Goal: Information Seeking & Learning: Check status

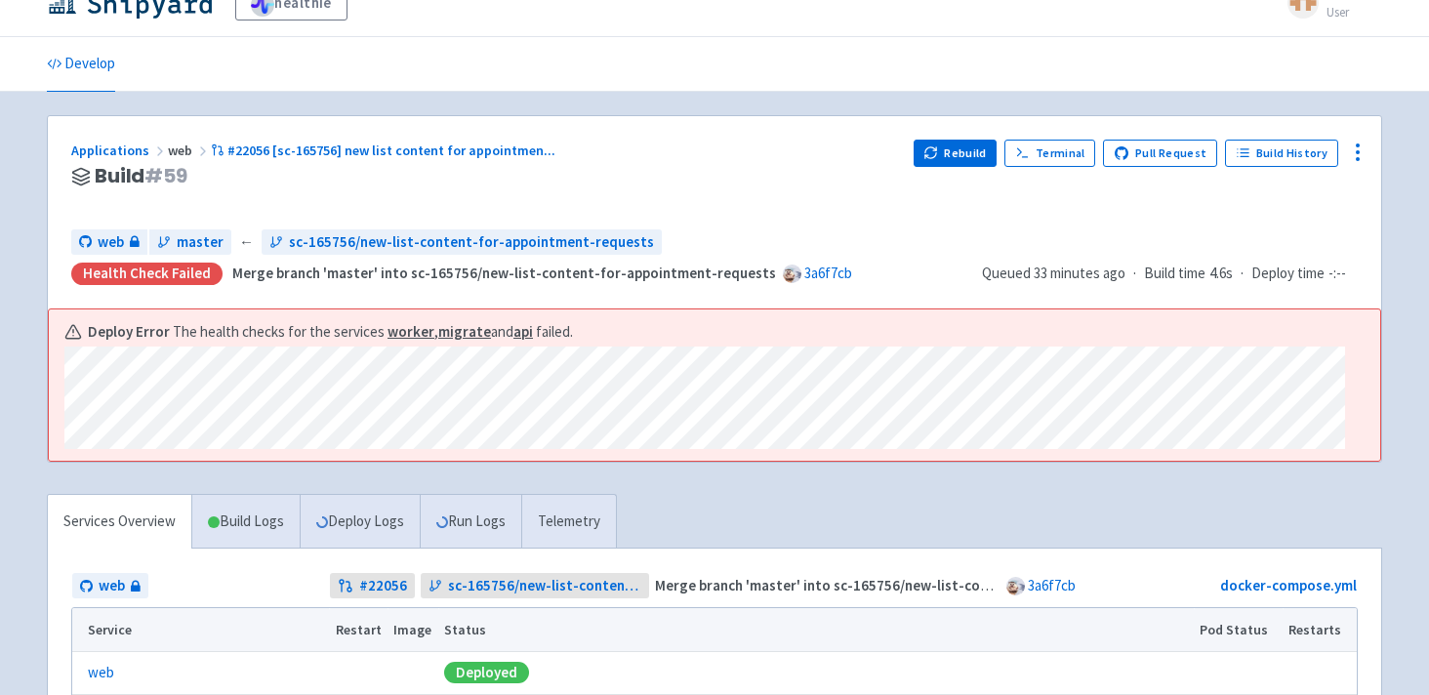
scroll to position [41, 0]
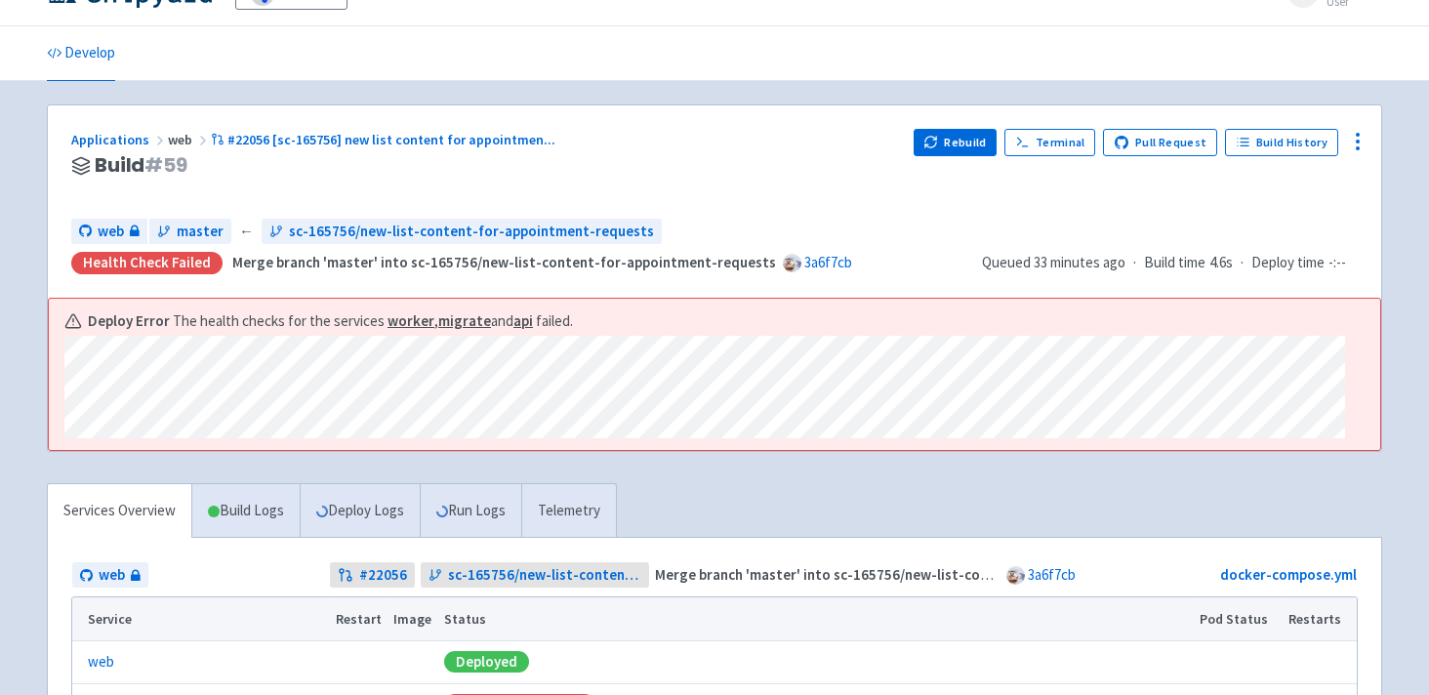
drag, startPoint x: 667, startPoint y: 328, endPoint x: 649, endPoint y: 448, distance: 121.3
click at [649, 446] on div "Deploy Error The health checks for the services worker , migrate and api failed." at bounding box center [714, 375] width 1331 height 152
click at [649, 447] on div "Deploy Error The health checks for the services worker , migrate and api failed." at bounding box center [714, 375] width 1331 height 152
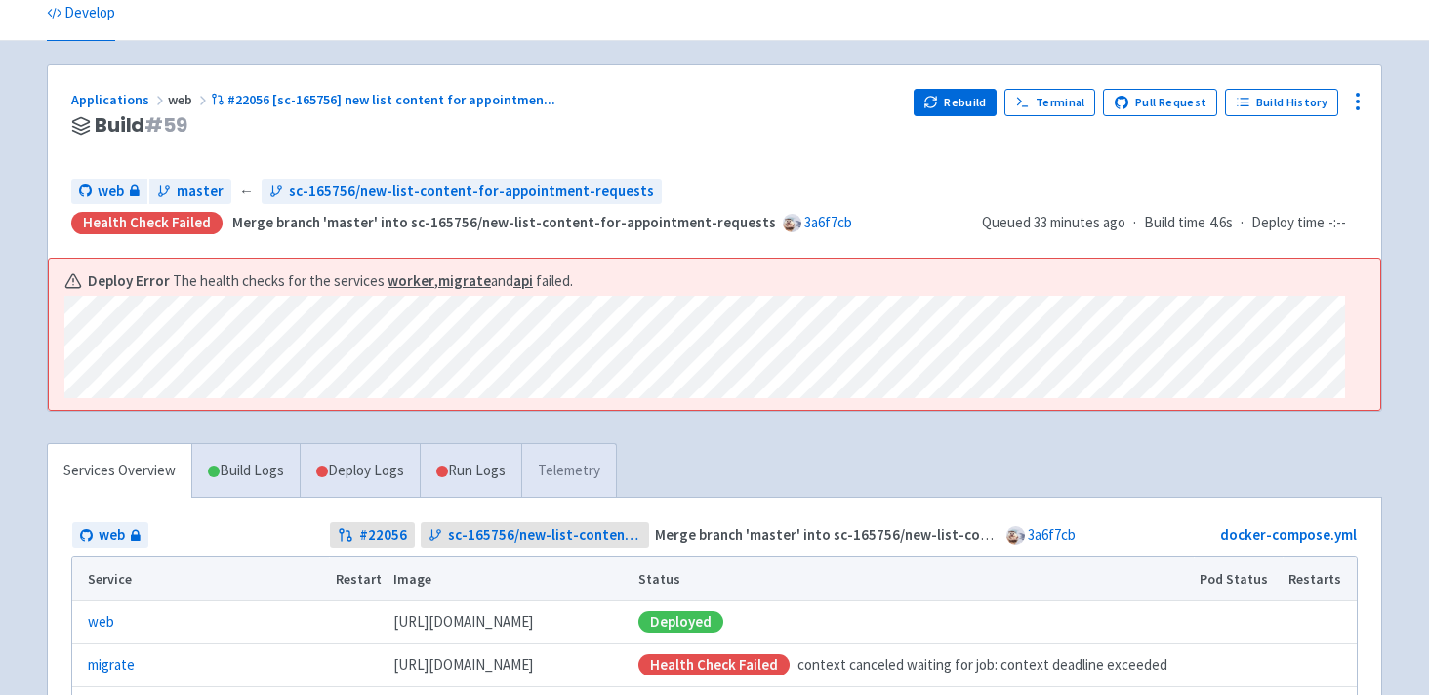
scroll to position [0, 0]
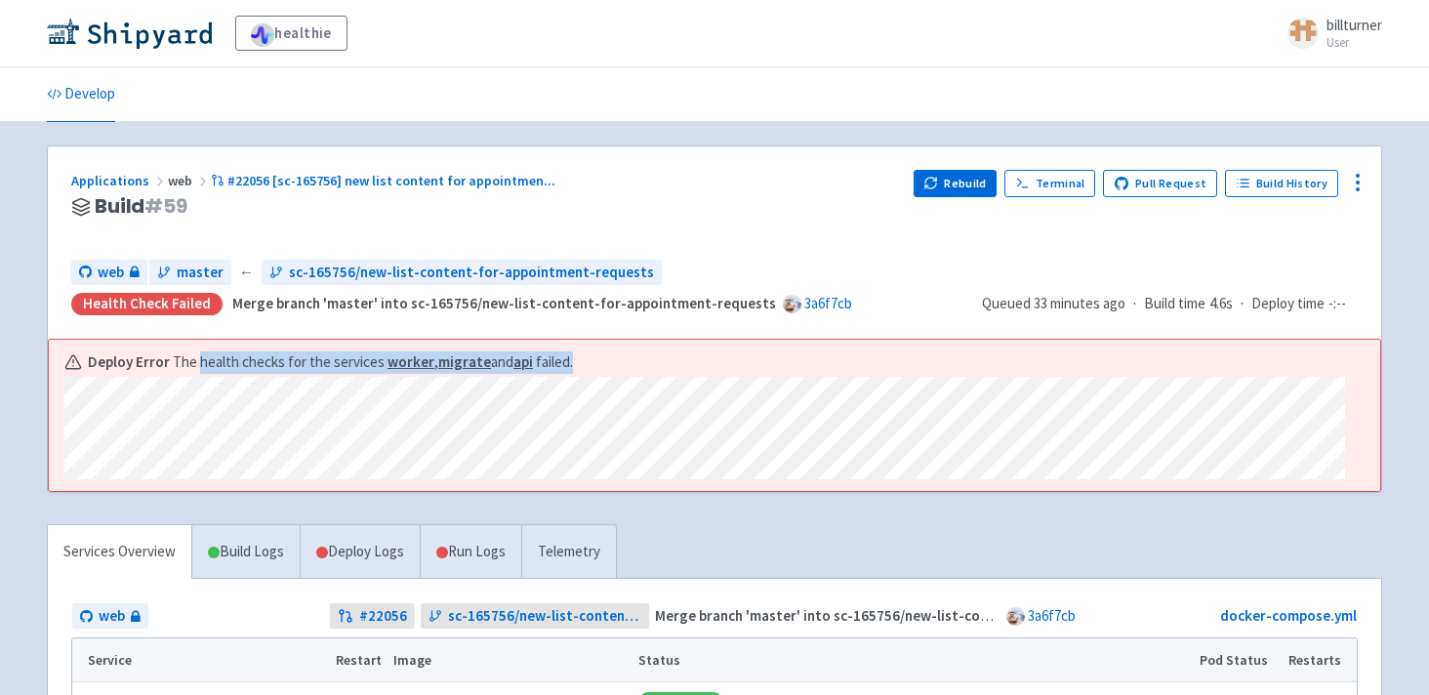
click at [634, 463] on div "Deploy Error The health checks for the services worker , migrate and api failed." at bounding box center [704, 415] width 1280 height 129
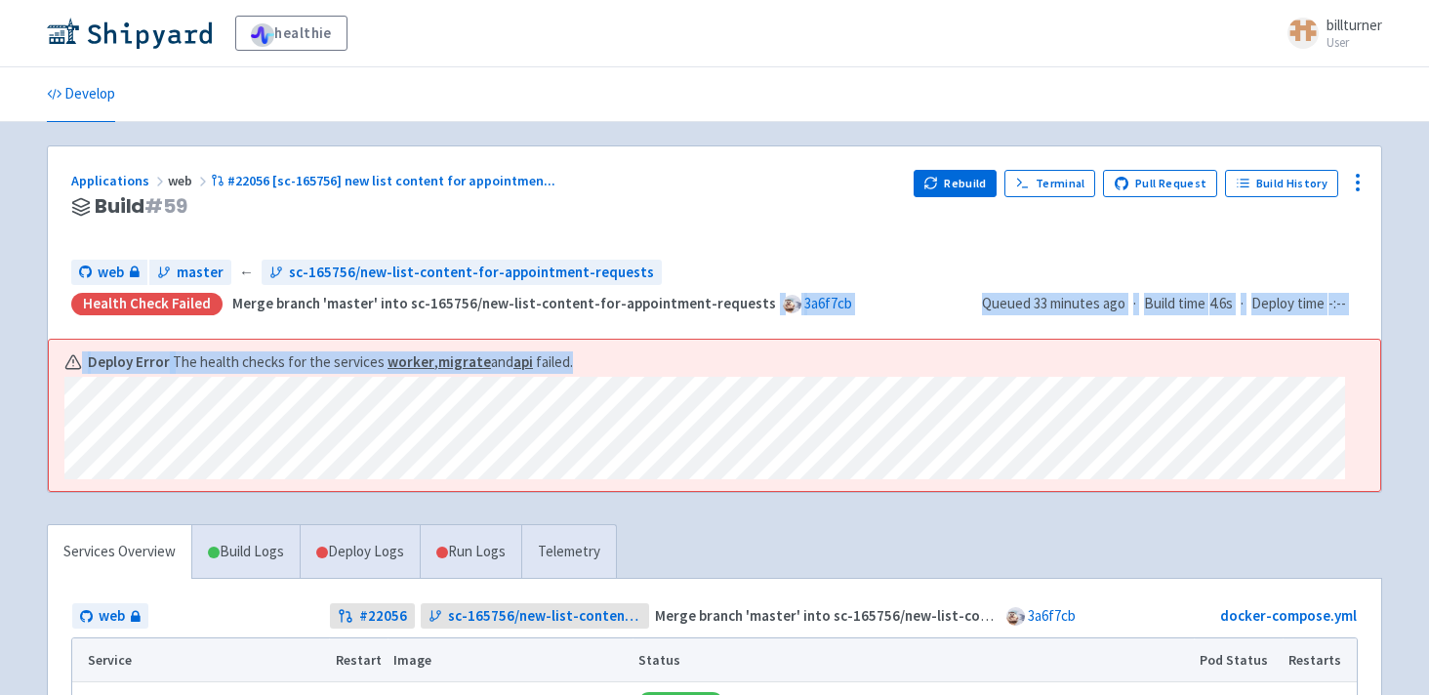
drag, startPoint x: 197, startPoint y: 357, endPoint x: 647, endPoint y: 328, distance: 450.9
click at [647, 328] on div "Applications web #22056 [sc-165756] new list content for appointmen ... Build #…" at bounding box center [714, 319] width 1335 height 348
drag, startPoint x: 647, startPoint y: 328, endPoint x: 624, endPoint y: 492, distance: 165.6
click at [626, 489] on div "Applications web #22056 [sc-165756] new list content for appointmen ... Build #…" at bounding box center [714, 319] width 1335 height 348
click at [624, 492] on div "Deploy Error The health checks for the services worker , migrate and api failed." at bounding box center [714, 416] width 1333 height 154
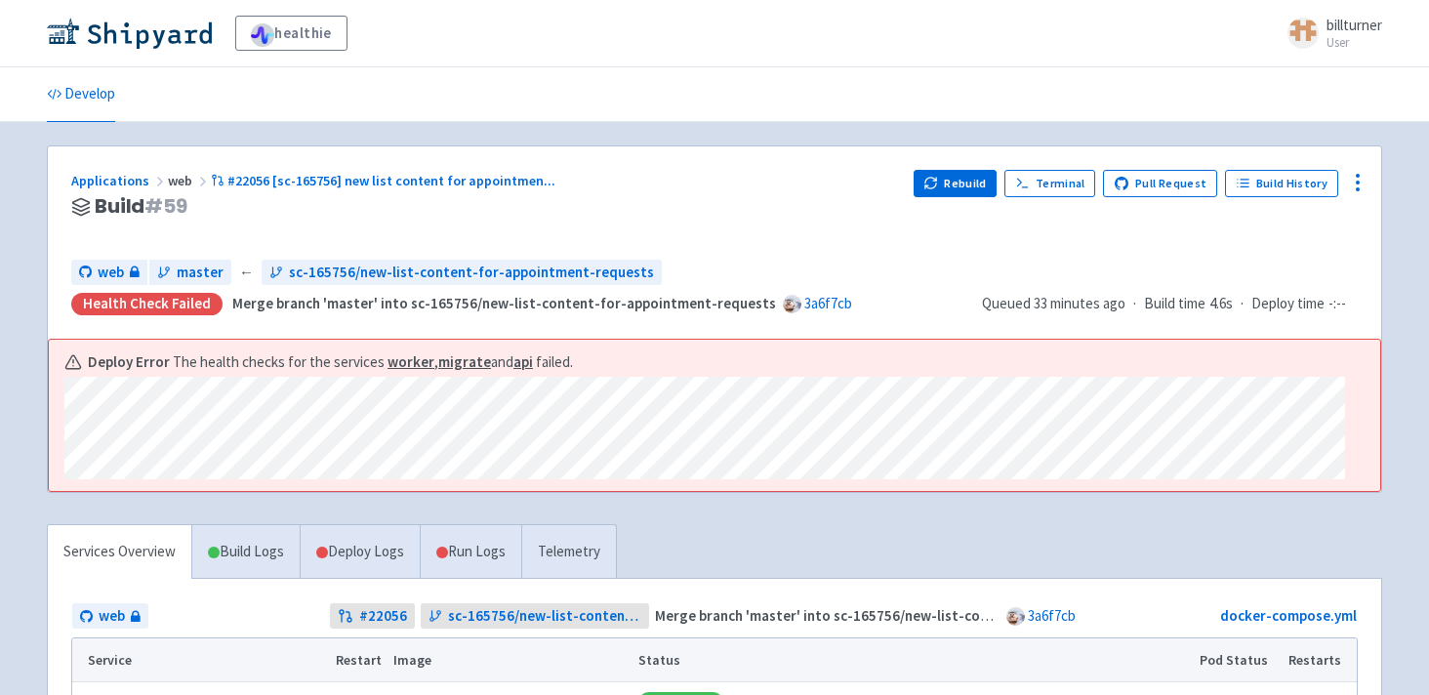
click at [638, 368] on div "Deploy Error The health checks for the services worker , migrate and api failed." at bounding box center [704, 415] width 1280 height 129
click at [638, 368] on div "Deploy Error The health checks for the services worker , migrate and api failed." at bounding box center [704, 362] width 1280 height 22
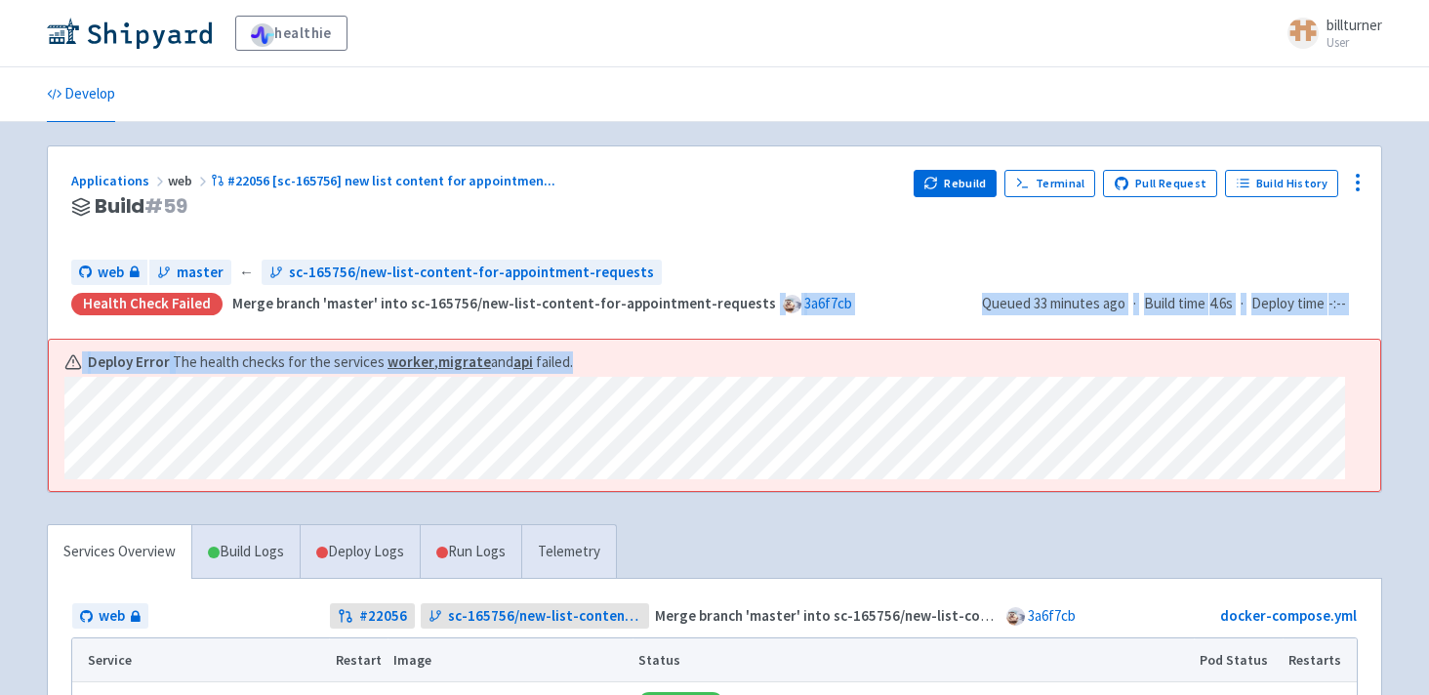
drag, startPoint x: 637, startPoint y: 337, endPoint x: 651, endPoint y: 501, distance: 164.5
click at [652, 484] on div "Applications web #22056 [sc-165756] new list content for appointmen ... Build #…" at bounding box center [714, 319] width 1335 height 348
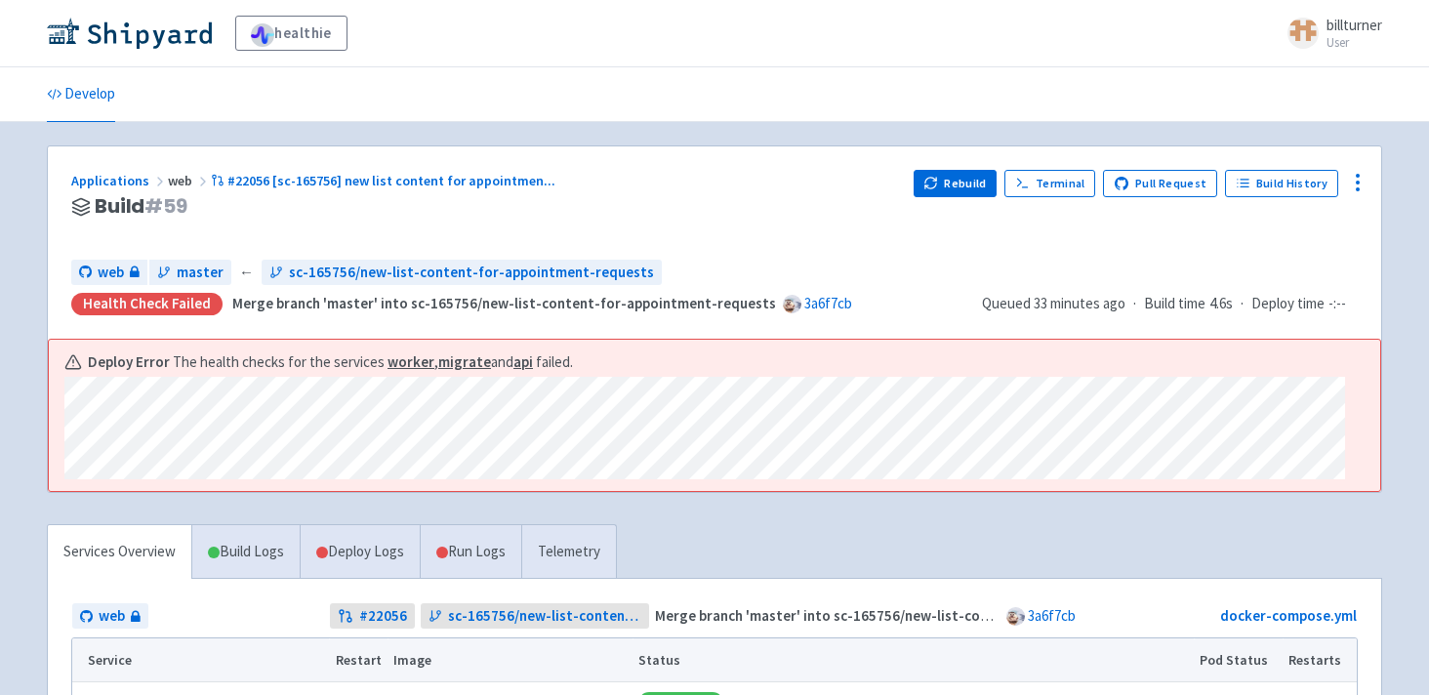
drag, startPoint x: 648, startPoint y: 505, endPoint x: 672, endPoint y: 340, distance: 166.7
click at [672, 340] on div "Applications web #22056 [sc-165756] new list content for appointmen ... Build #…" at bounding box center [714, 600] width 1335 height 910
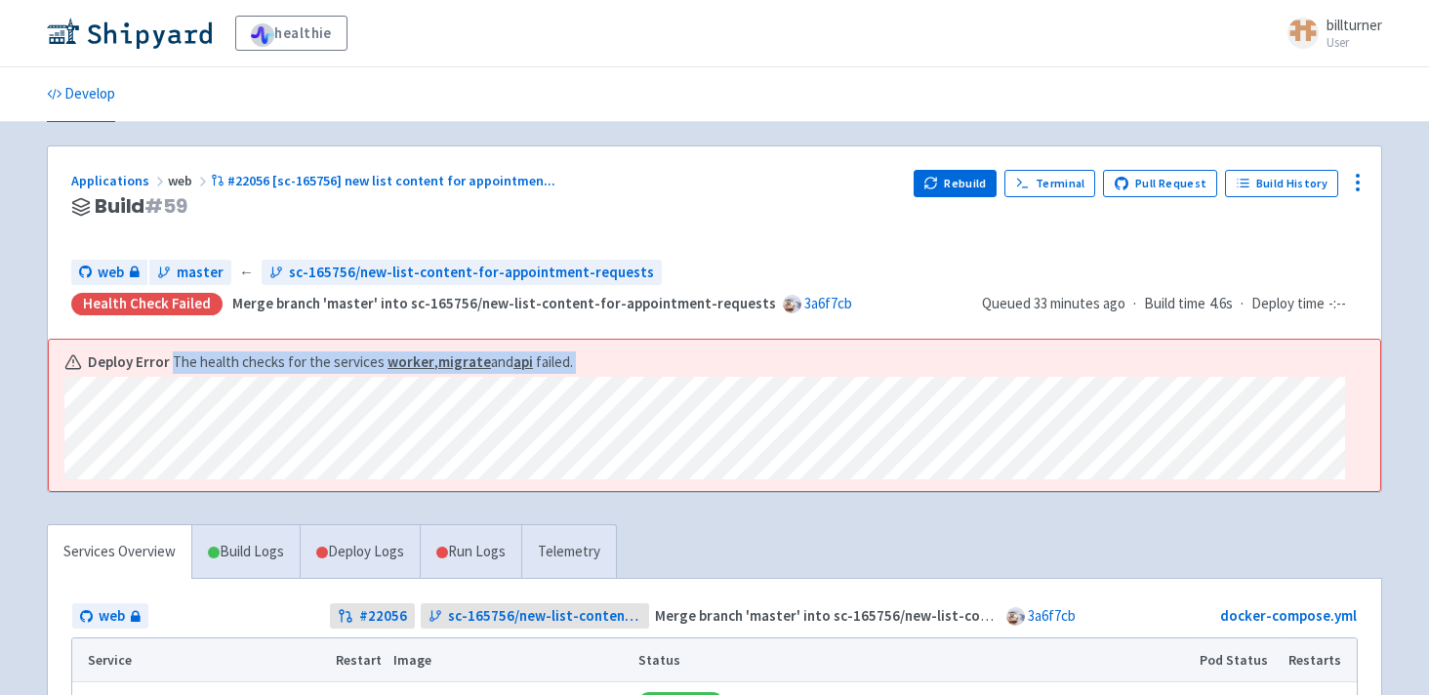
click at [672, 340] on div "Deploy Error The health checks for the services worker , migrate and api failed." at bounding box center [714, 416] width 1331 height 152
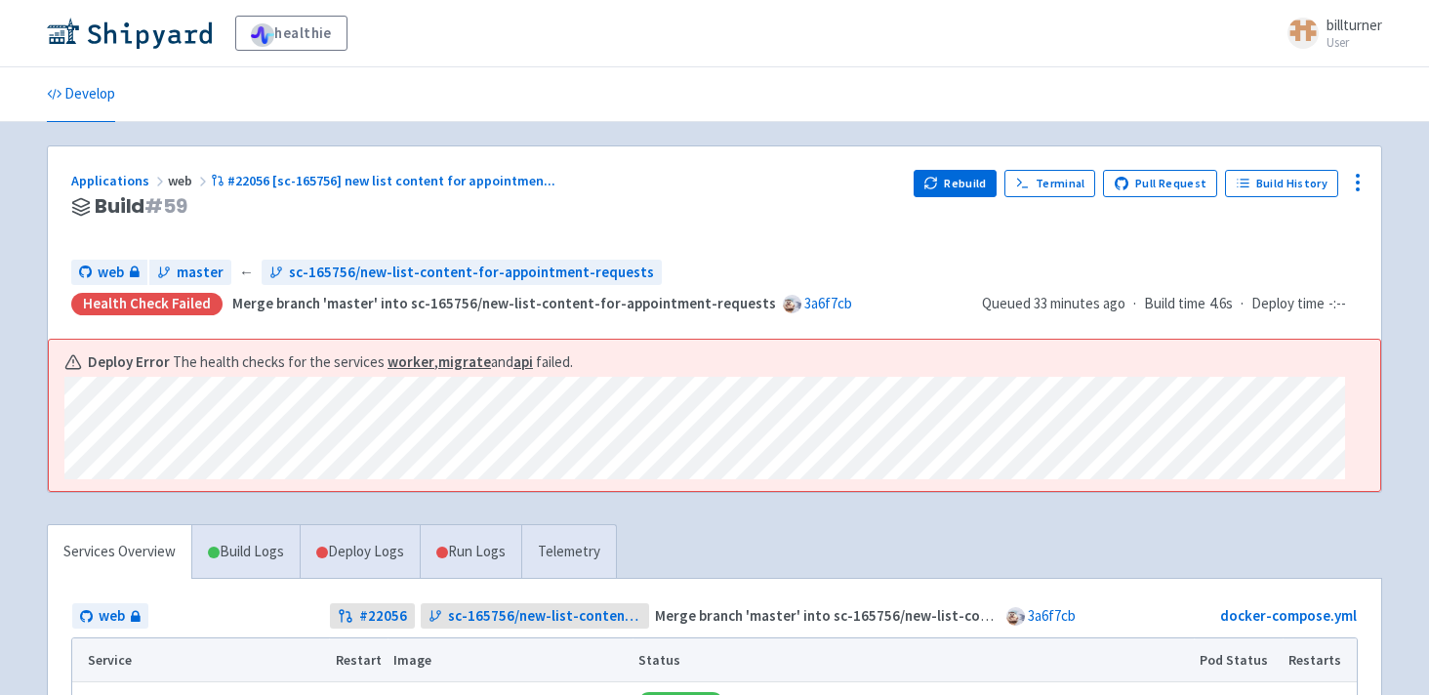
scroll to position [444, 0]
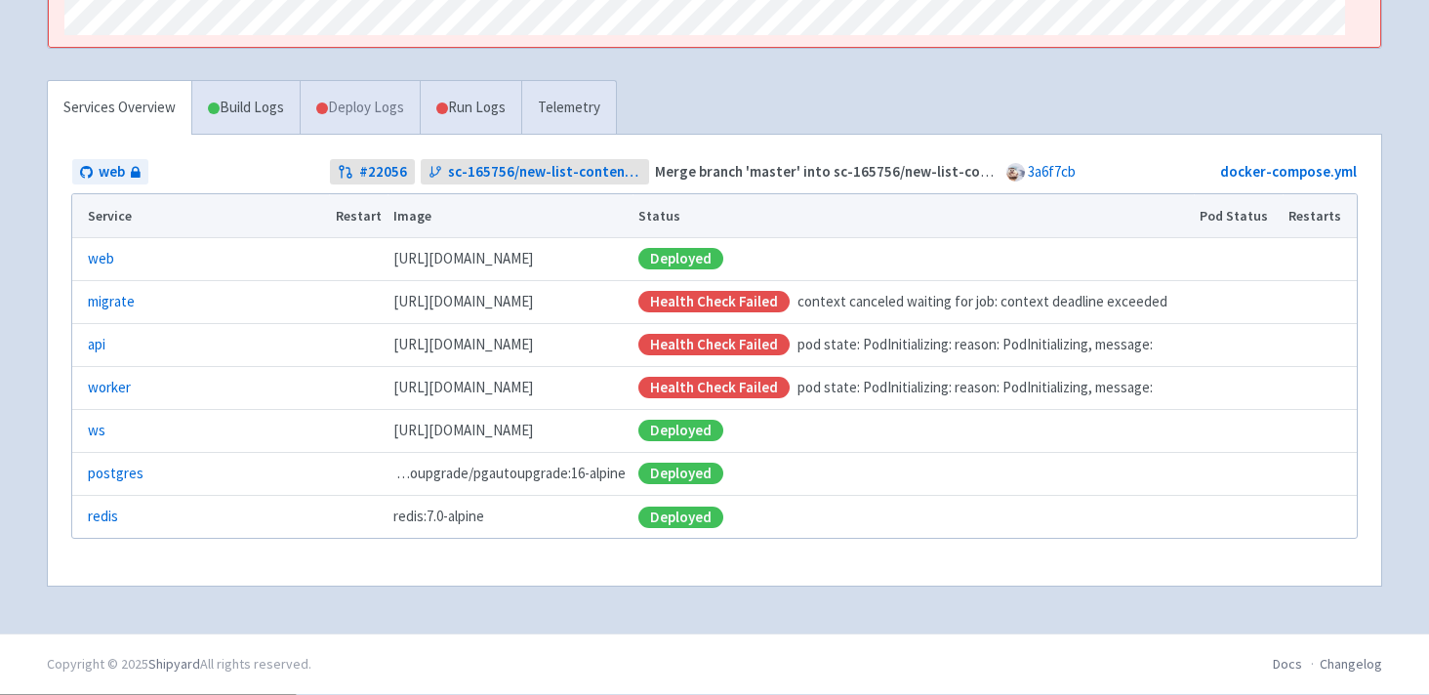
click at [378, 125] on link "Deploy Logs" at bounding box center [360, 108] width 120 height 54
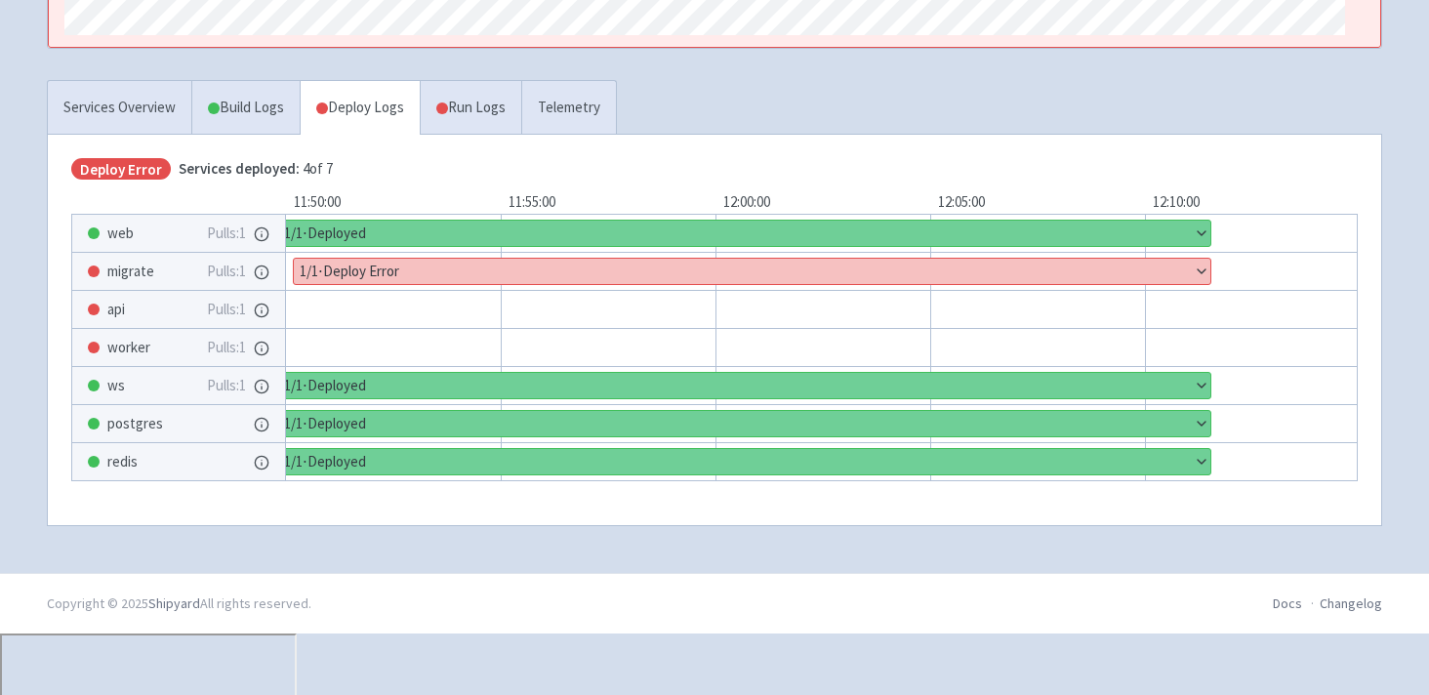
scroll to position [383, 0]
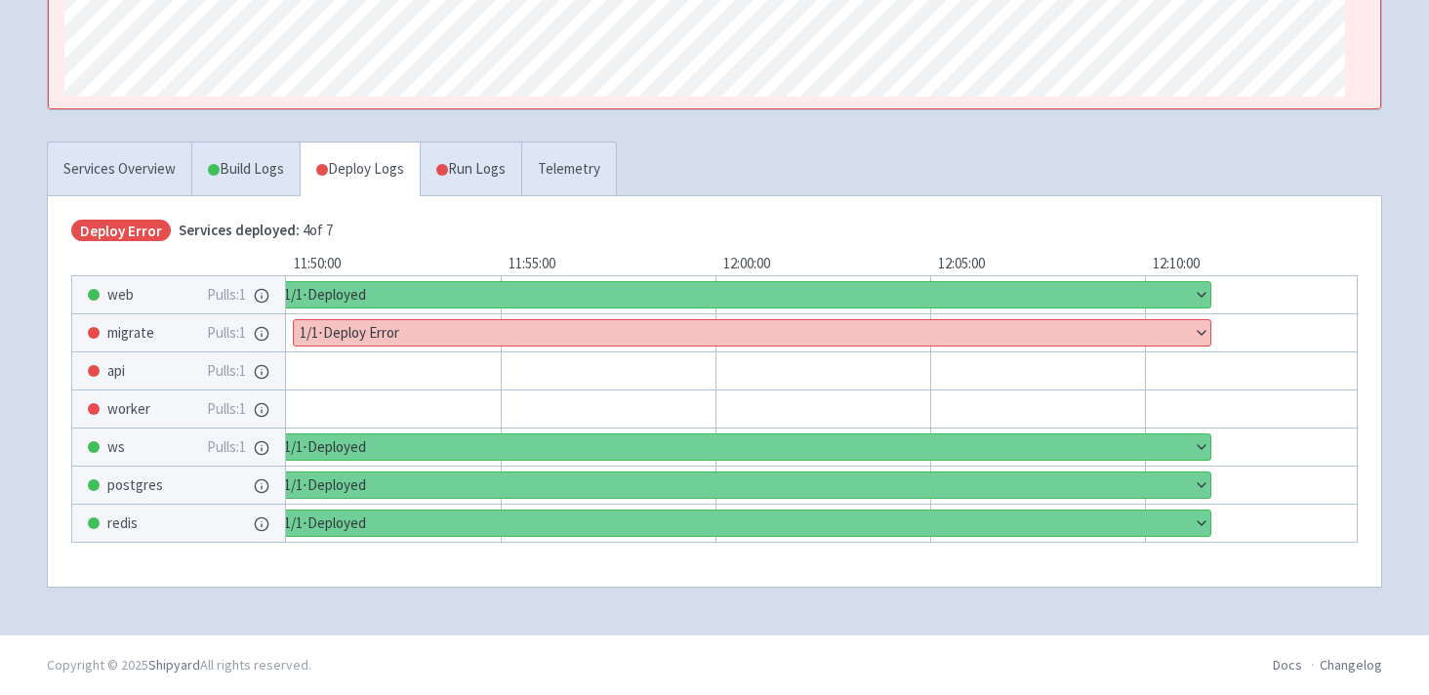
click at [358, 324] on button "Show details" at bounding box center [752, 332] width 916 height 25
